Goal: Find specific page/section: Find specific page/section

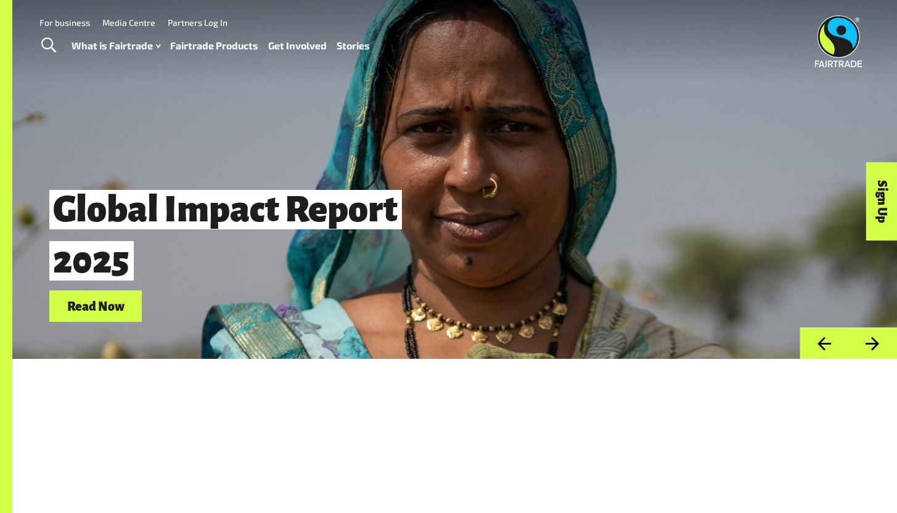
click at [212, 46] on link "Fairtrade Products" at bounding box center [214, 46] width 88 height 18
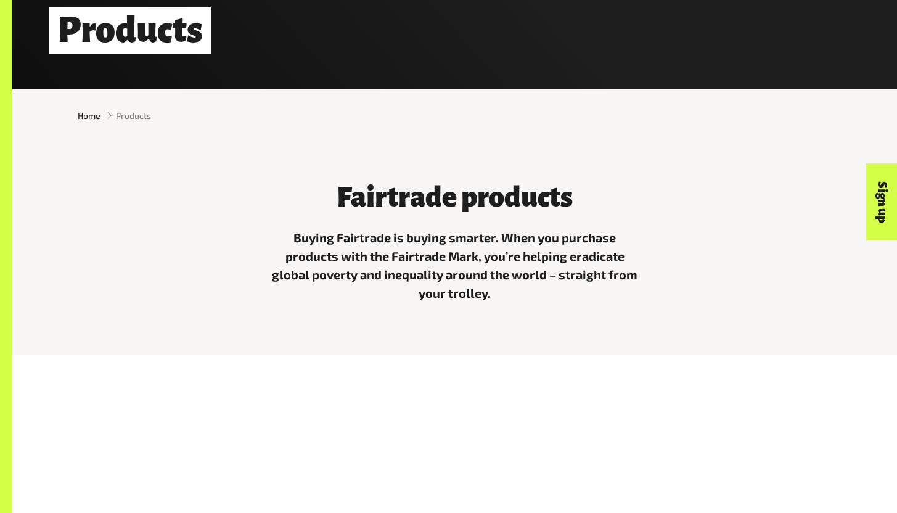
scroll to position [591, 0]
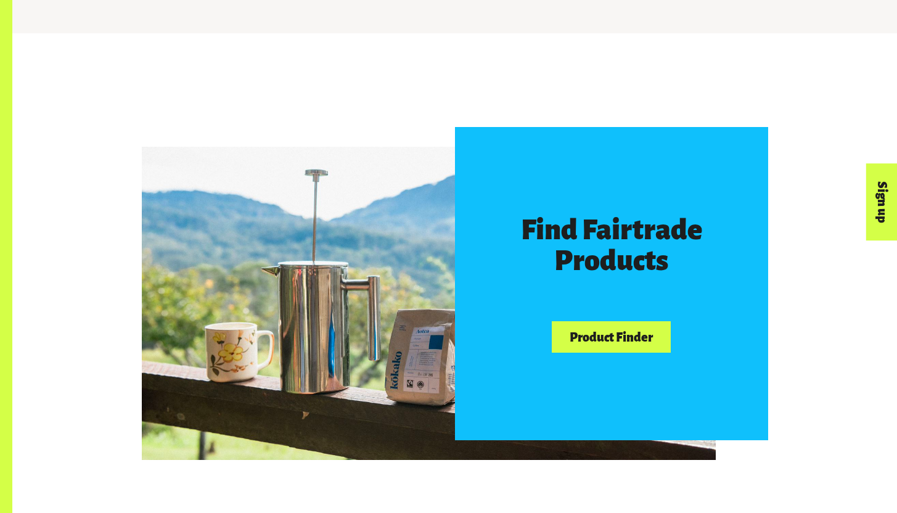
click at [597, 350] on link "Product Finder" at bounding box center [611, 336] width 118 height 31
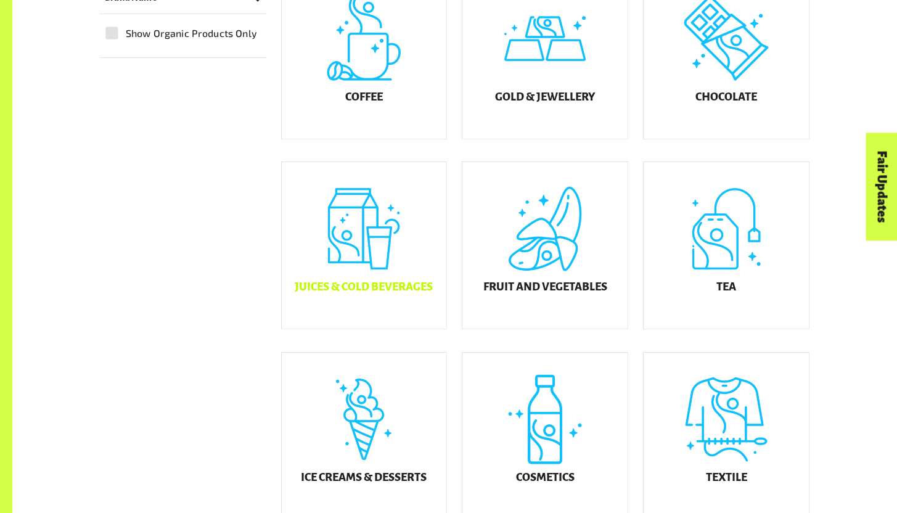
click at [343, 253] on div "Juices & Cold Beverages" at bounding box center [364, 245] width 165 height 166
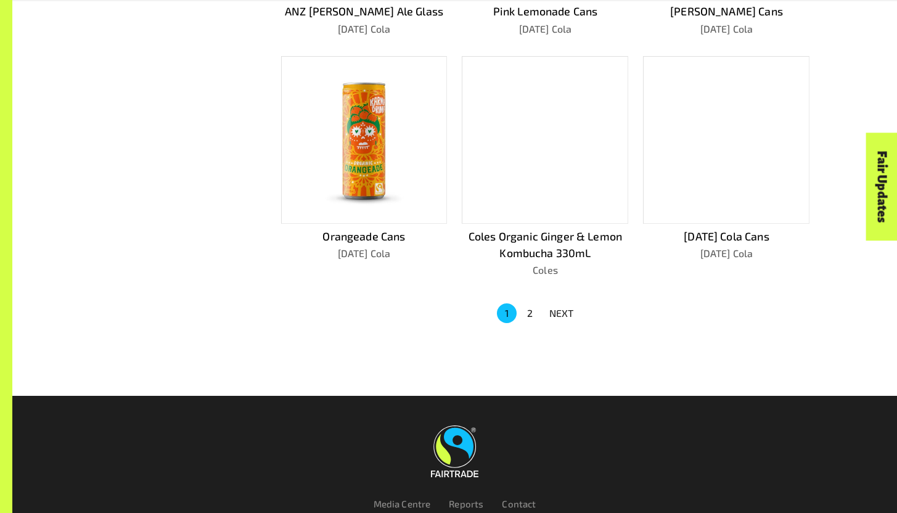
scroll to position [798, 0]
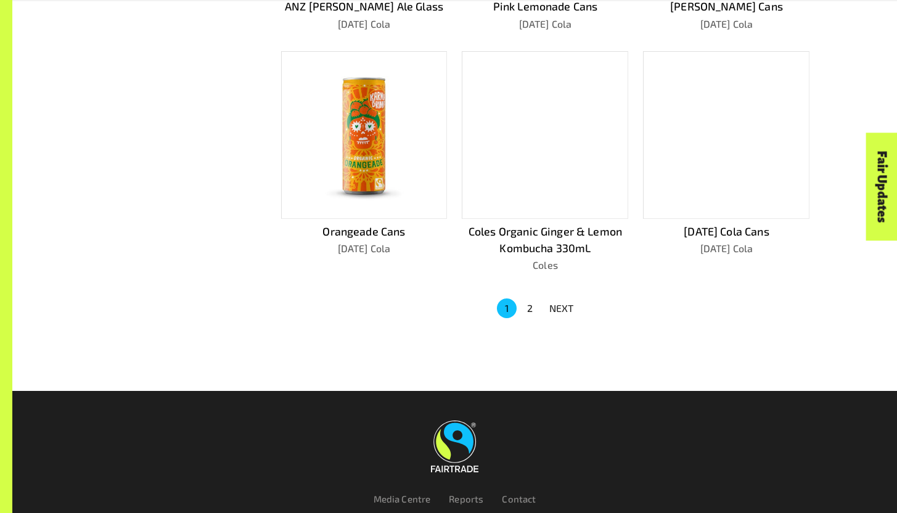
click at [531, 299] on button "2" at bounding box center [530, 308] width 20 height 20
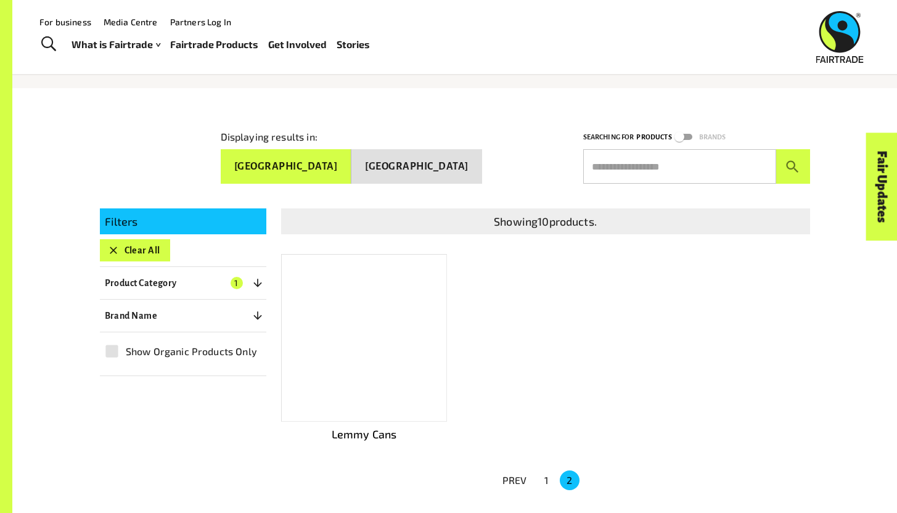
scroll to position [128, 0]
click at [465, 180] on button "New Zealand" at bounding box center [416, 167] width 131 height 35
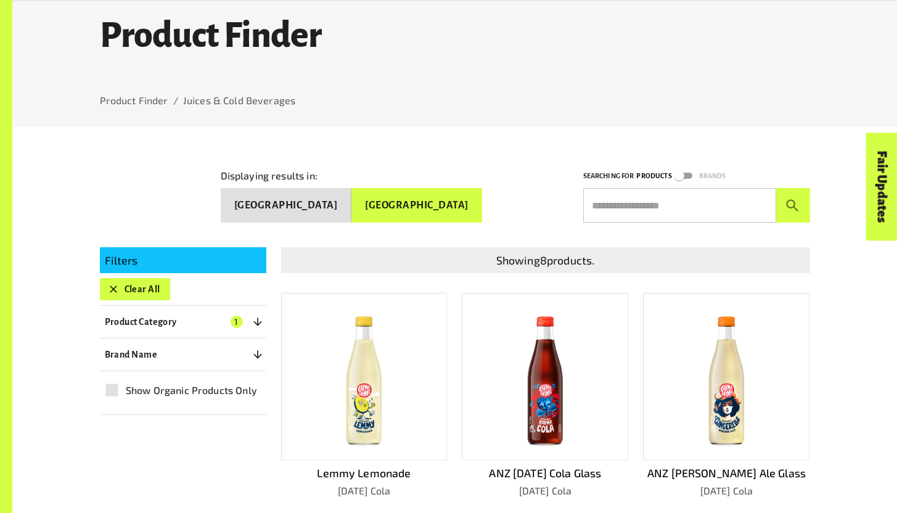
scroll to position [321, 0]
